Goal: Task Accomplishment & Management: Use online tool/utility

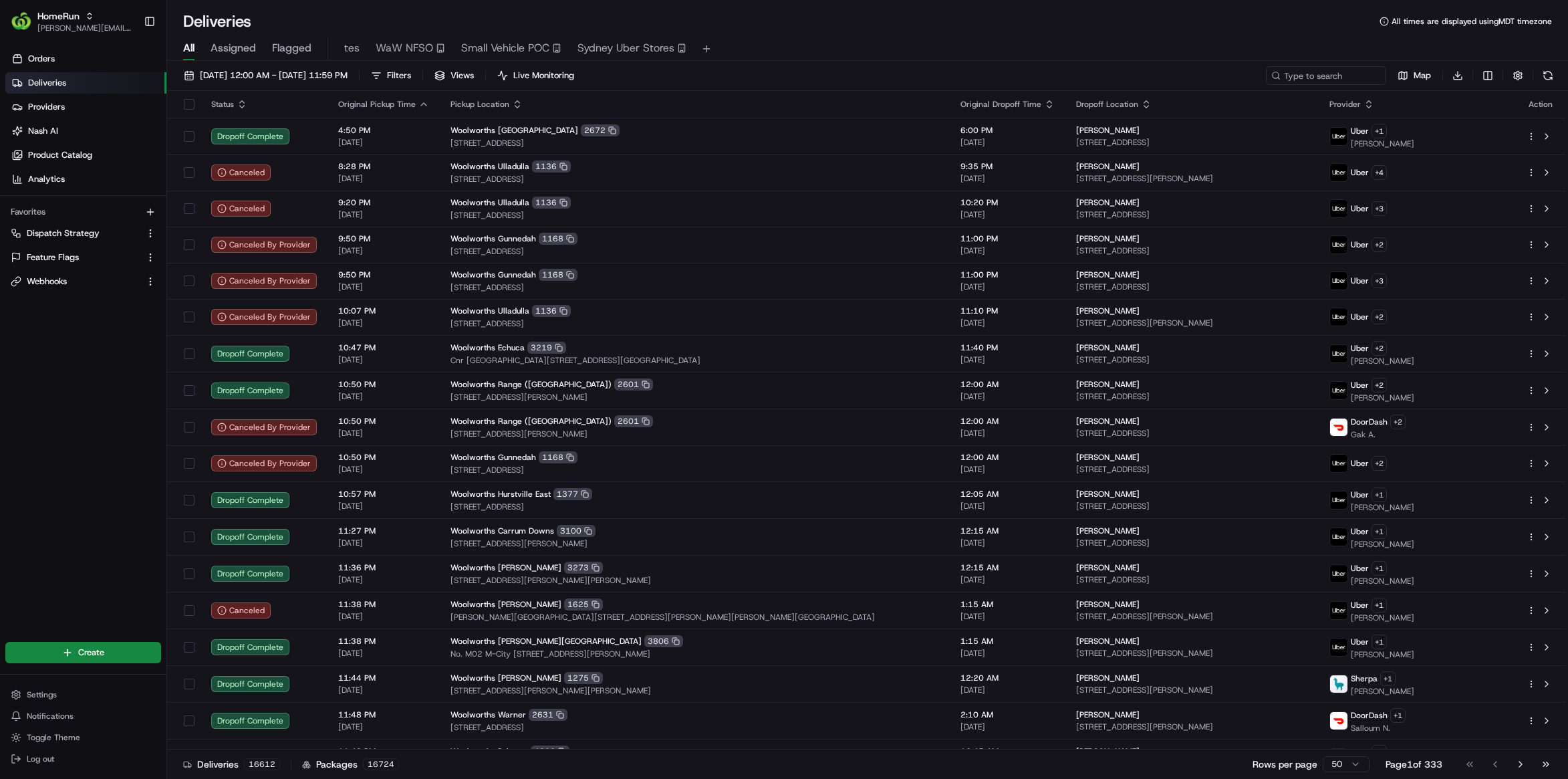
click at [296, 44] on span "Flagged" at bounding box center [291, 48] width 39 height 16
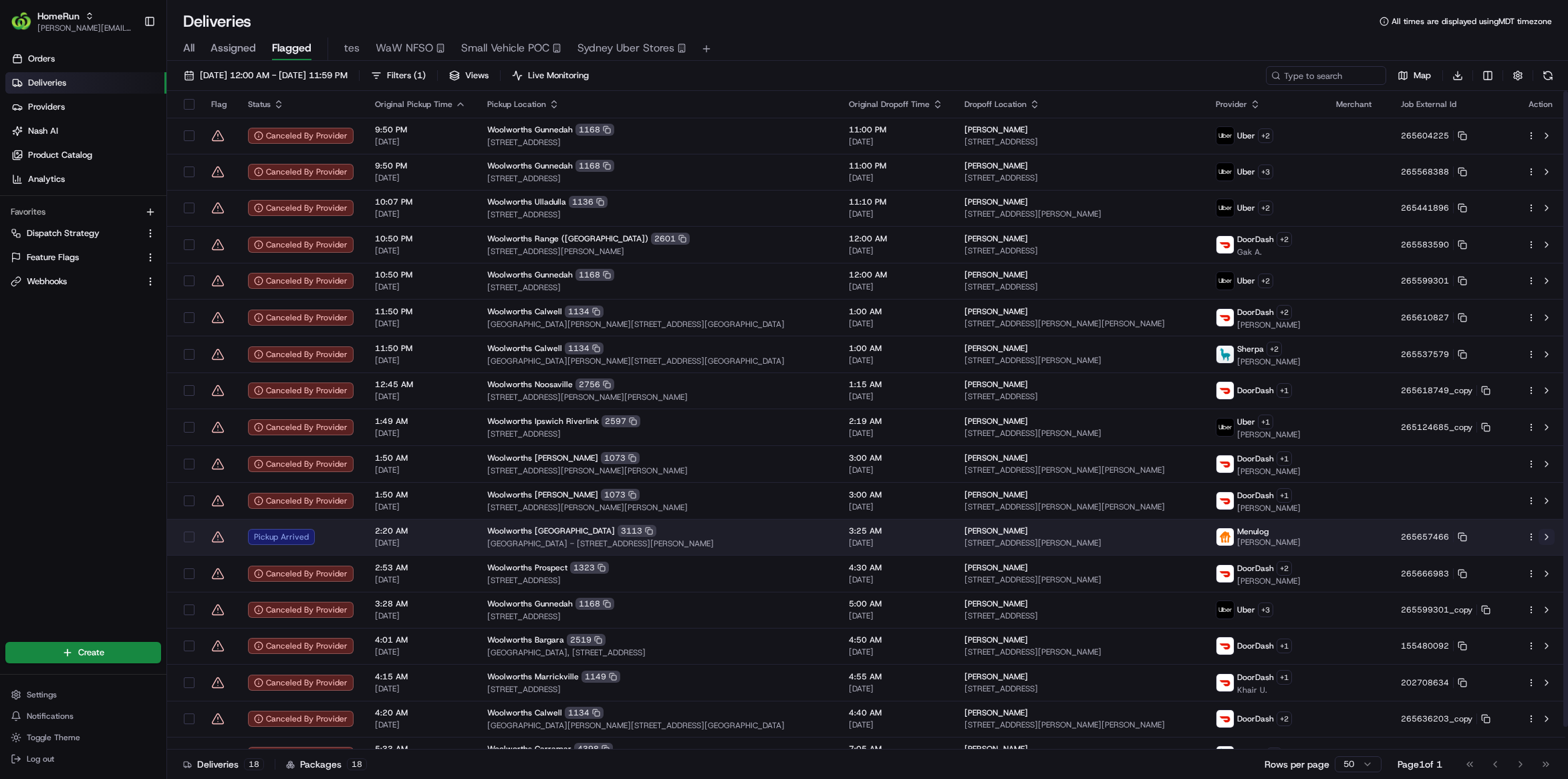
click at [1547, 537] on button at bounding box center [1546, 537] width 16 height 16
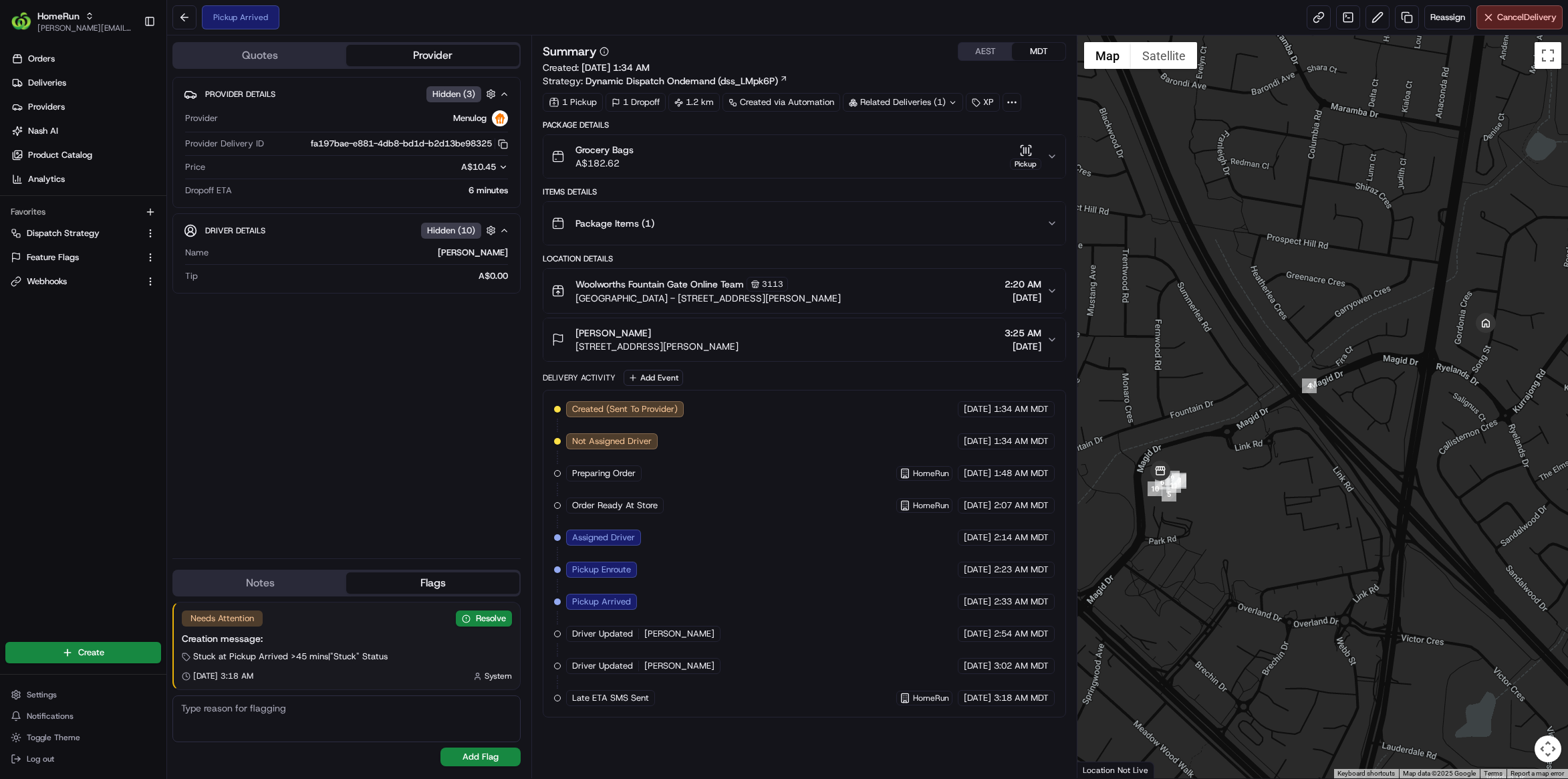
click at [286, 656] on span "Stuck at Pickup Arrived >45 mins | "Stuck" Status" at bounding box center [290, 656] width 194 height 12
copy div "Stuck at Pickup Arrived >45 mins | "Stuck" Status"
click at [839, 192] on div "Items Details" at bounding box center [804, 192] width 523 height 11
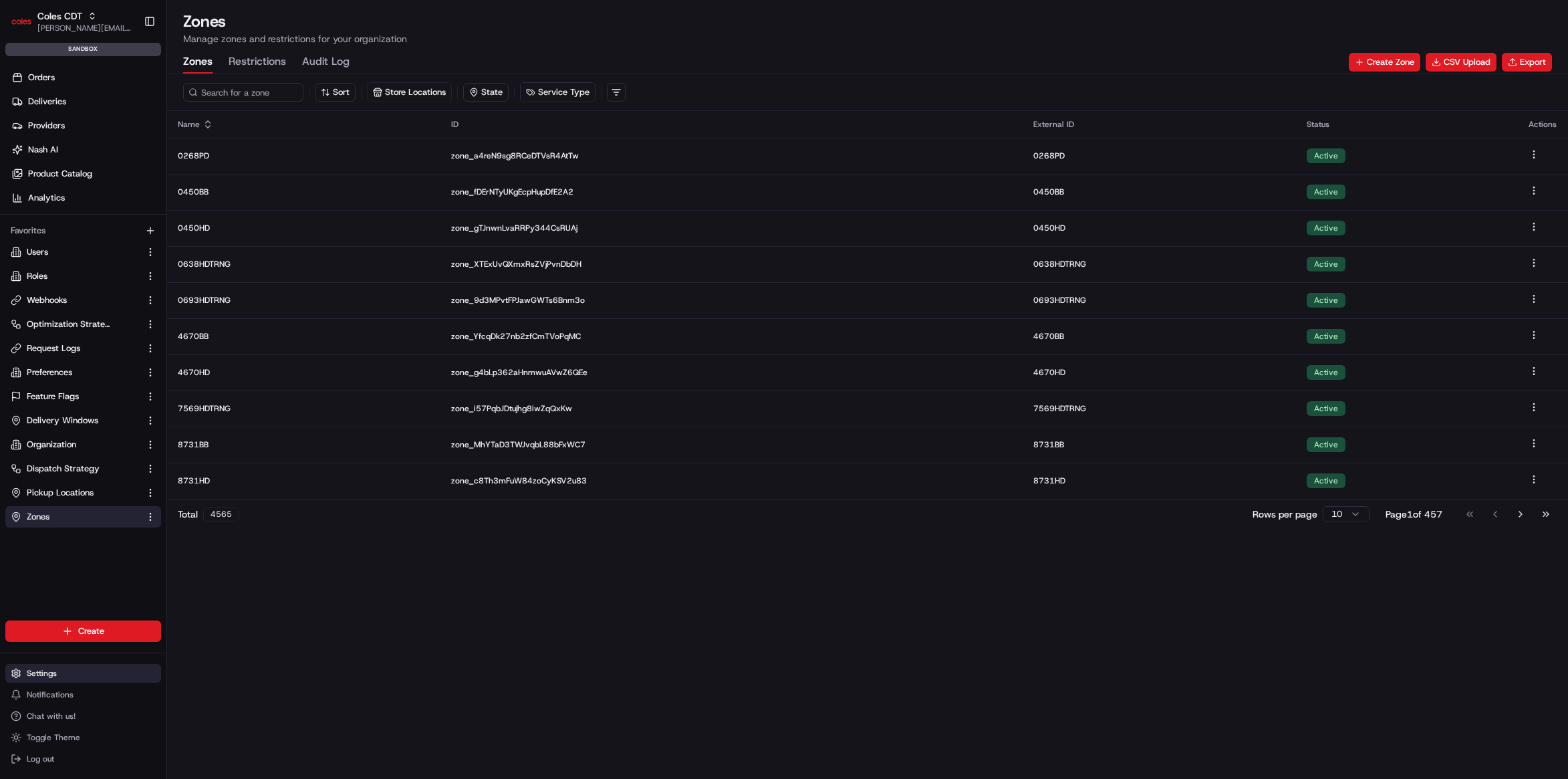
click at [54, 675] on span "Settings" at bounding box center [42, 673] width 30 height 11
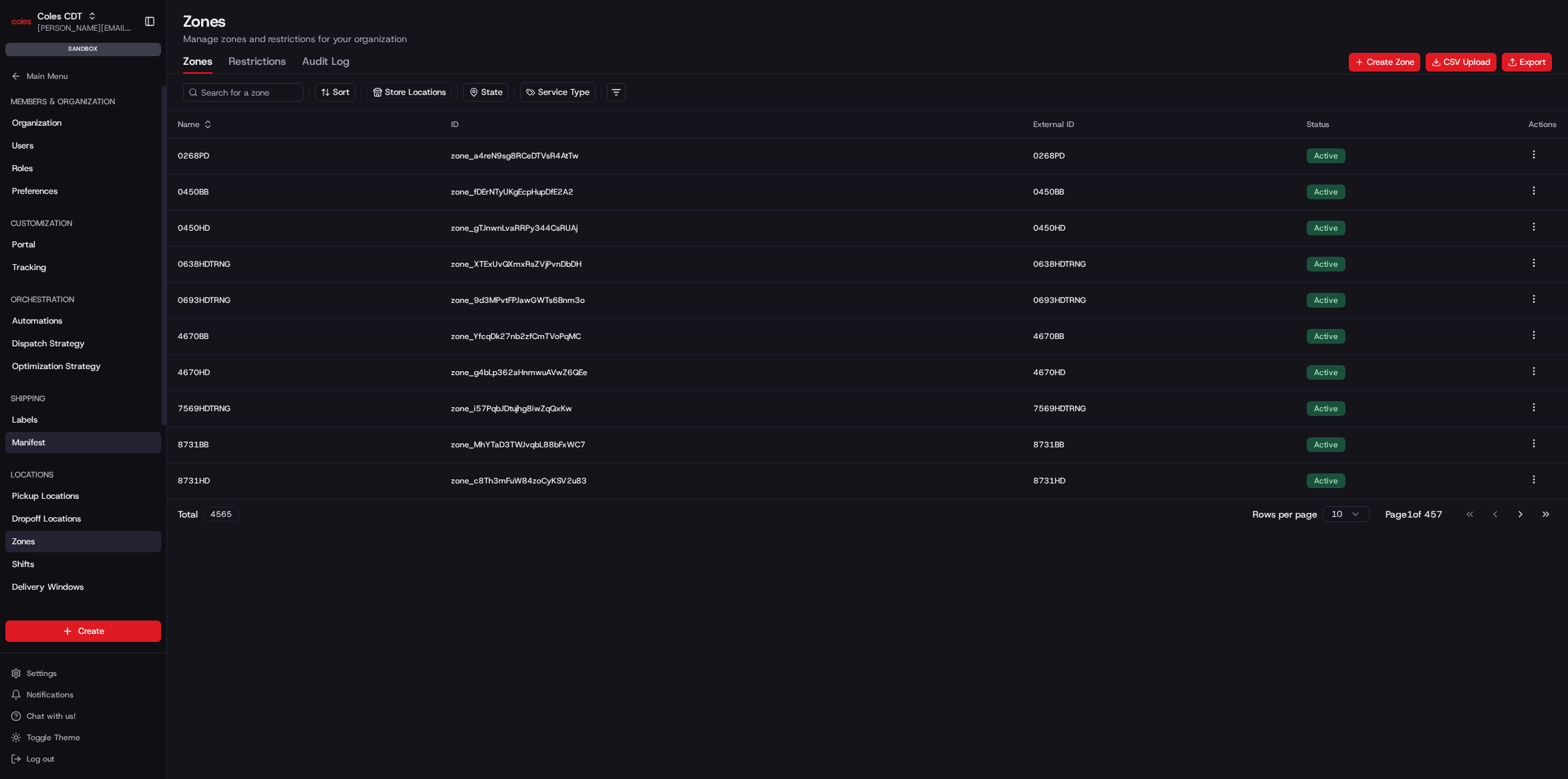
scroll to position [257, 0]
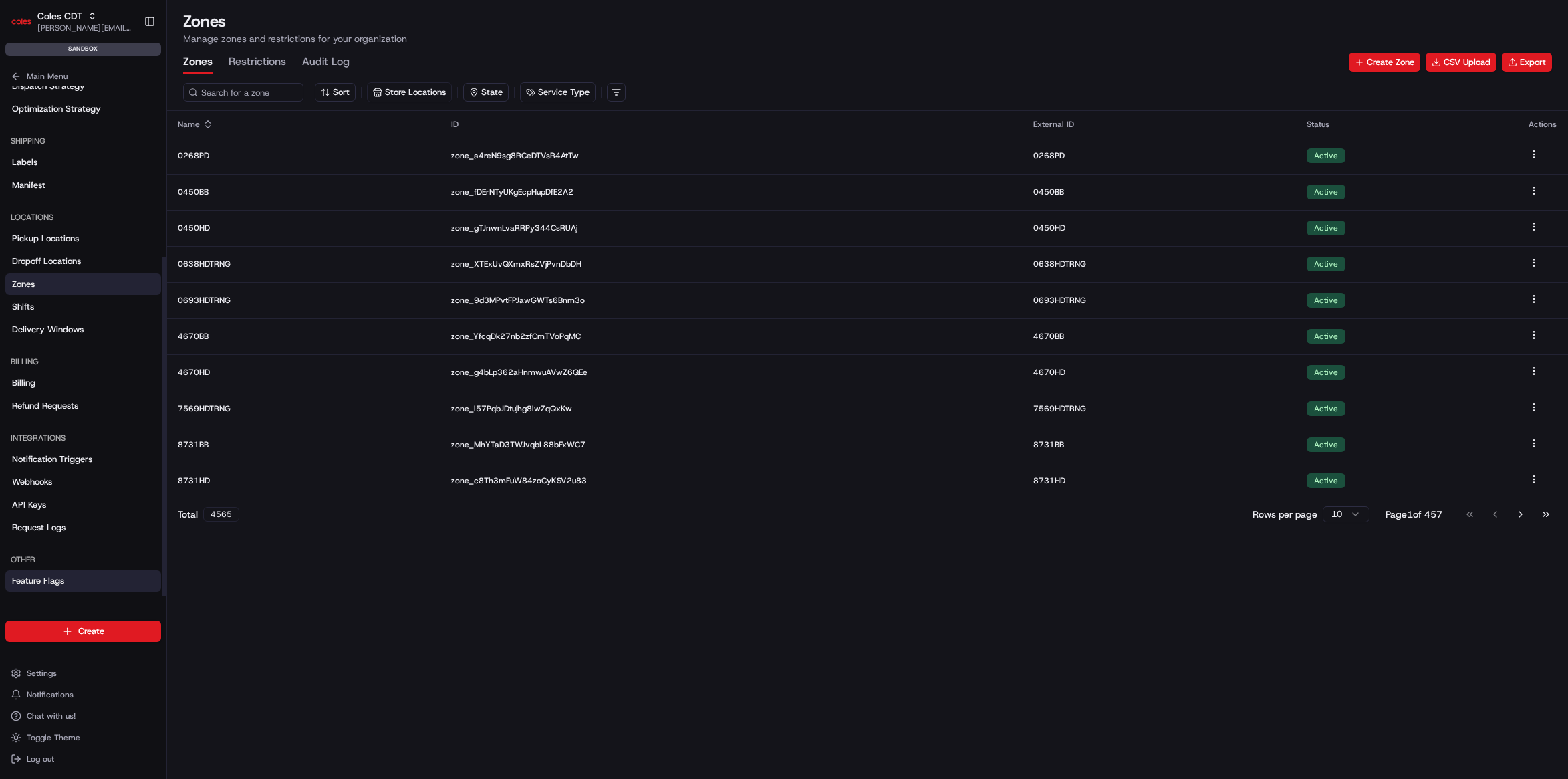
click at [45, 585] on span "Feature Flags" at bounding box center [38, 580] width 52 height 12
